Goal: Task Accomplishment & Management: Complete application form

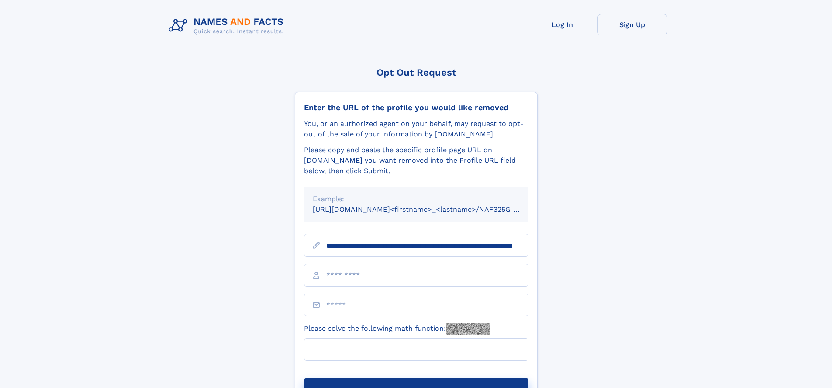
scroll to position [0, 91]
type input "**********"
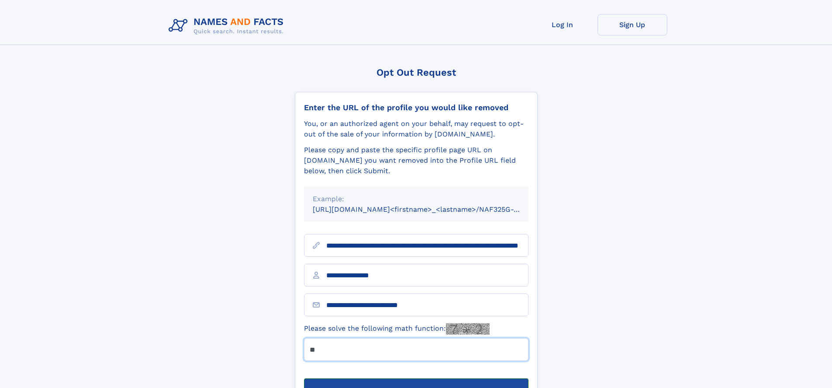
type input "**"
click at [416, 378] on button "Submit Opt Out Request" at bounding box center [416, 392] width 225 height 28
